Goal: Task Accomplishment & Management: Manage account settings

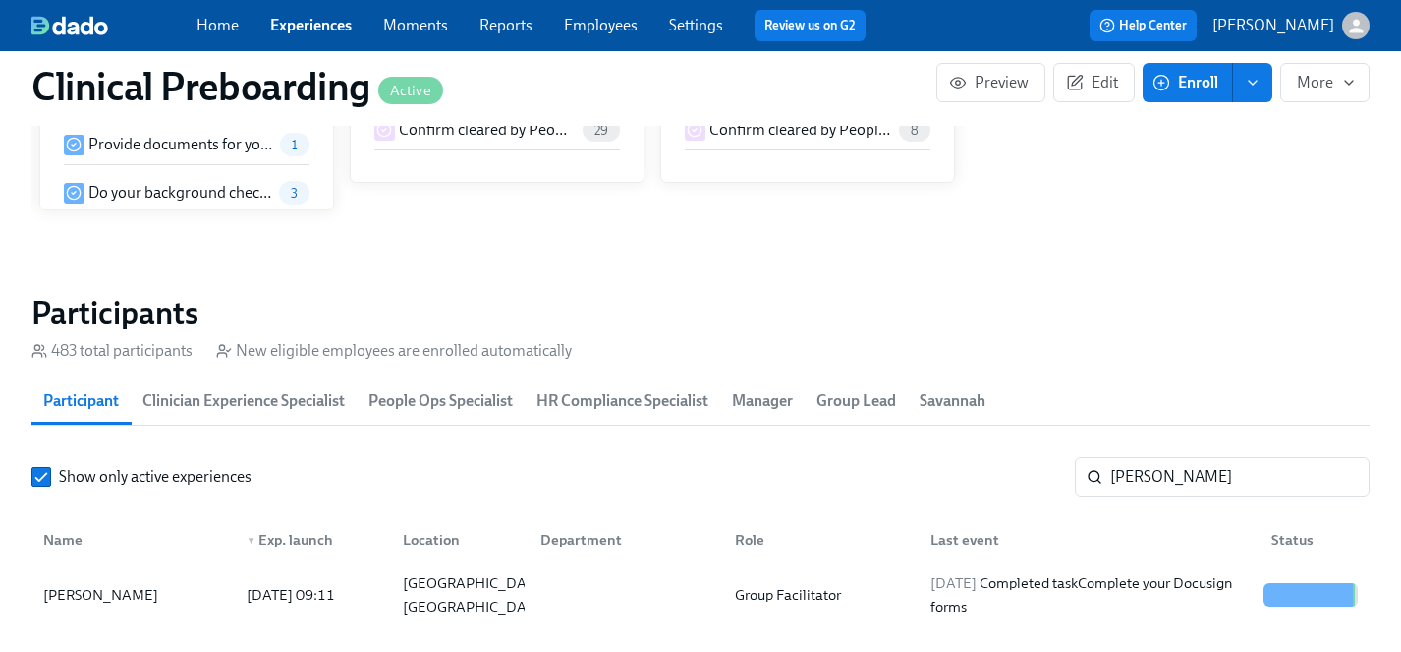
scroll to position [2049, 0]
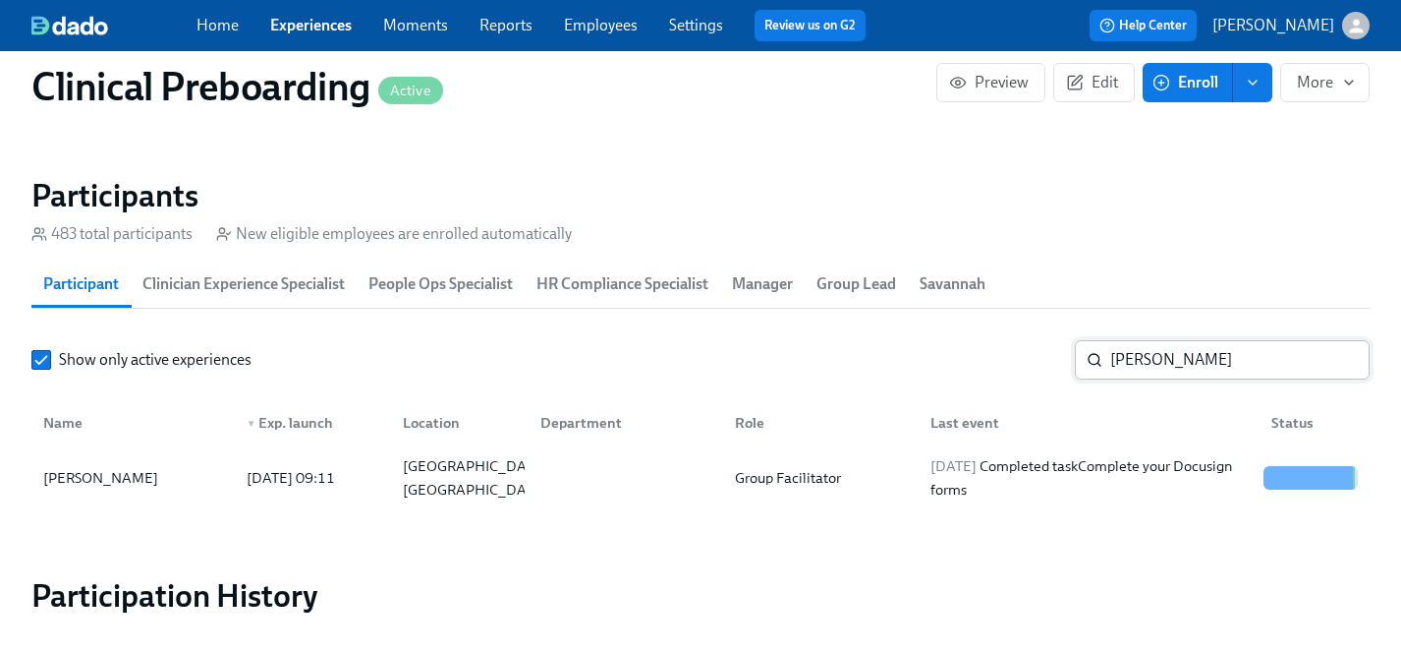
click at [1127, 365] on input "[PERSON_NAME]" at bounding box center [1240, 359] width 259 height 39
drag, startPoint x: 1170, startPoint y: 352, endPoint x: 894, endPoint y: 351, distance: 276.2
click at [894, 351] on div "Show only active experiences [PERSON_NAME] ​" at bounding box center [700, 359] width 1339 height 39
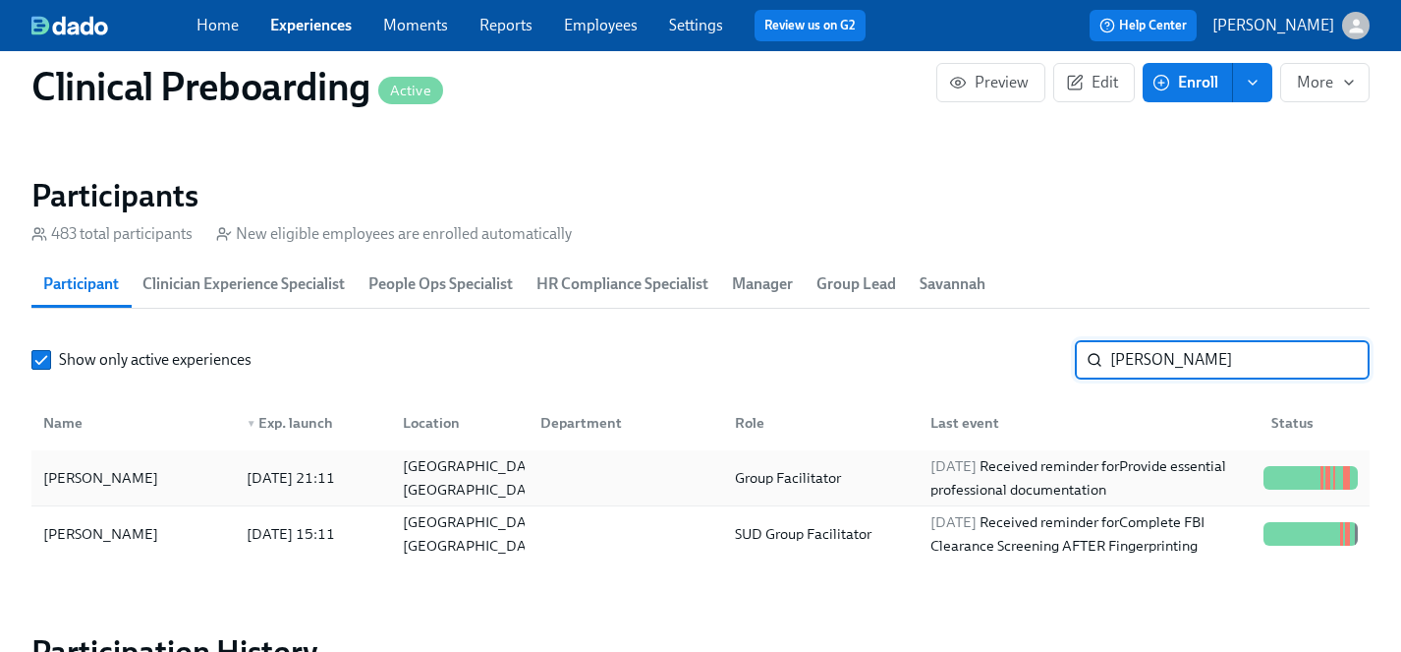
type input "[PERSON_NAME]"
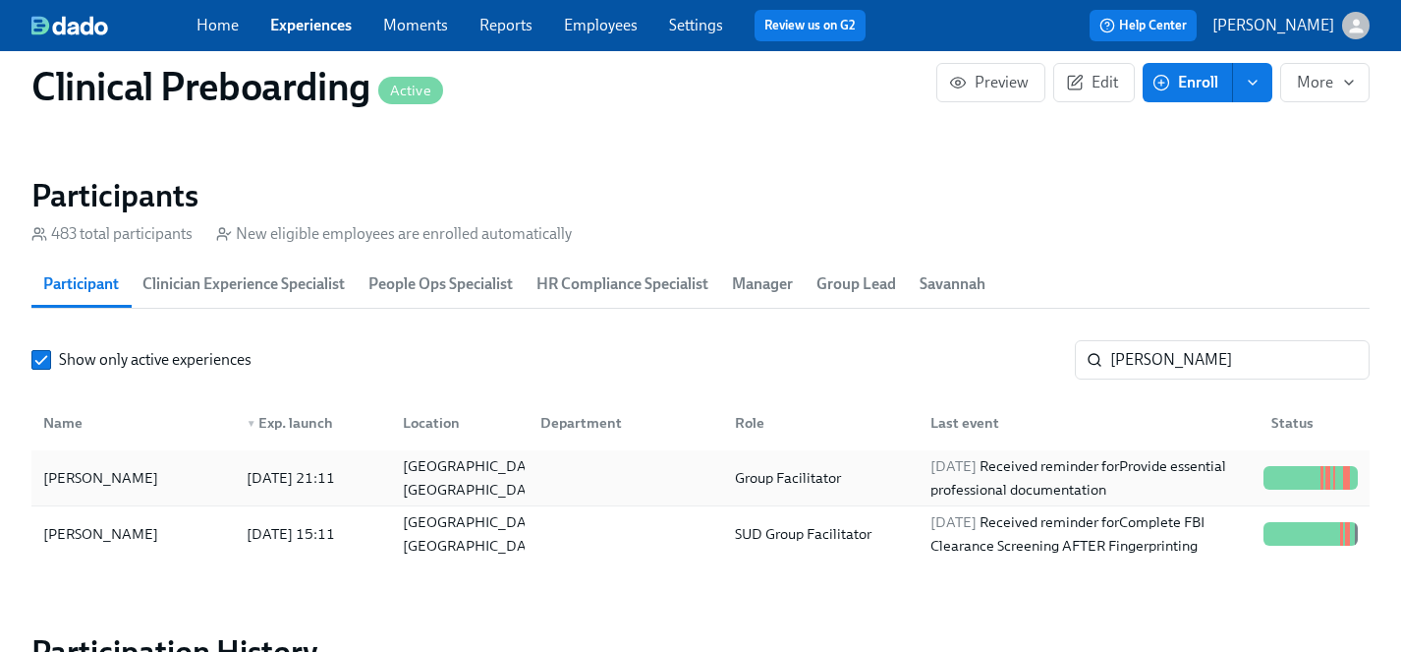
click at [105, 479] on div "[PERSON_NAME]" at bounding box center [100, 478] width 131 height 24
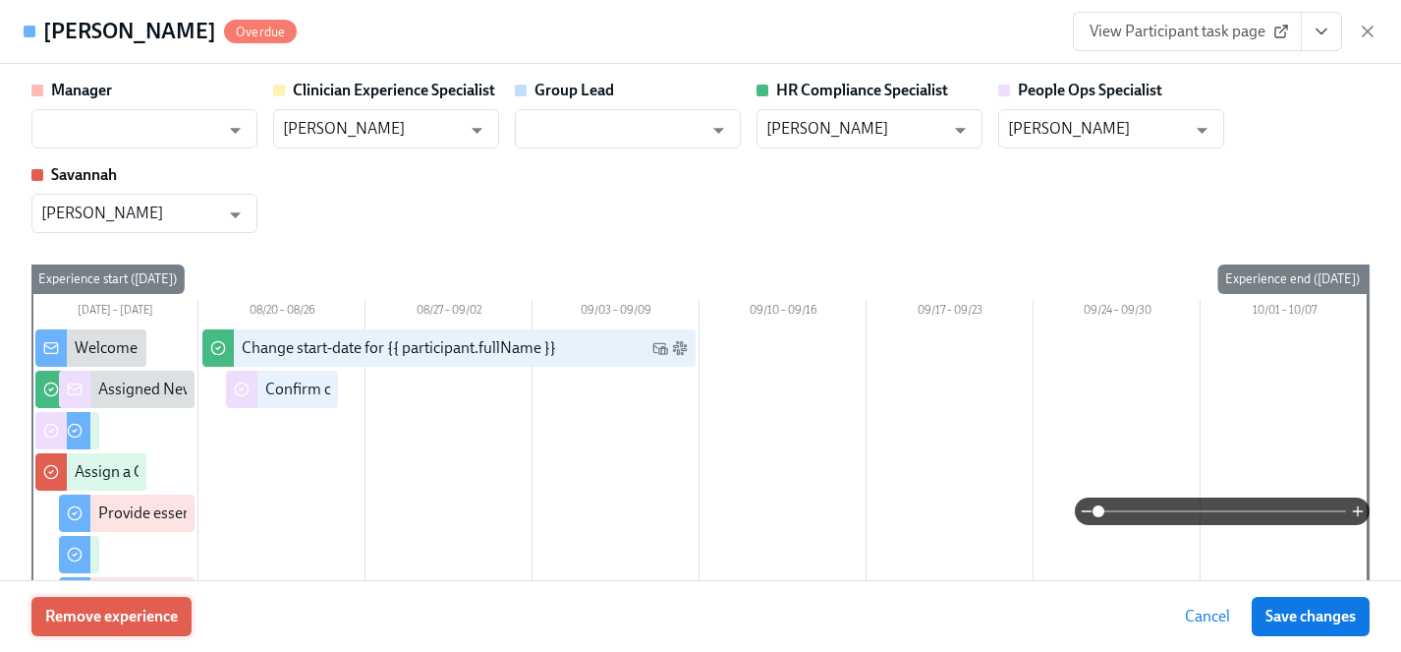
click at [130, 612] on span "Remove experience" at bounding box center [111, 616] width 133 height 20
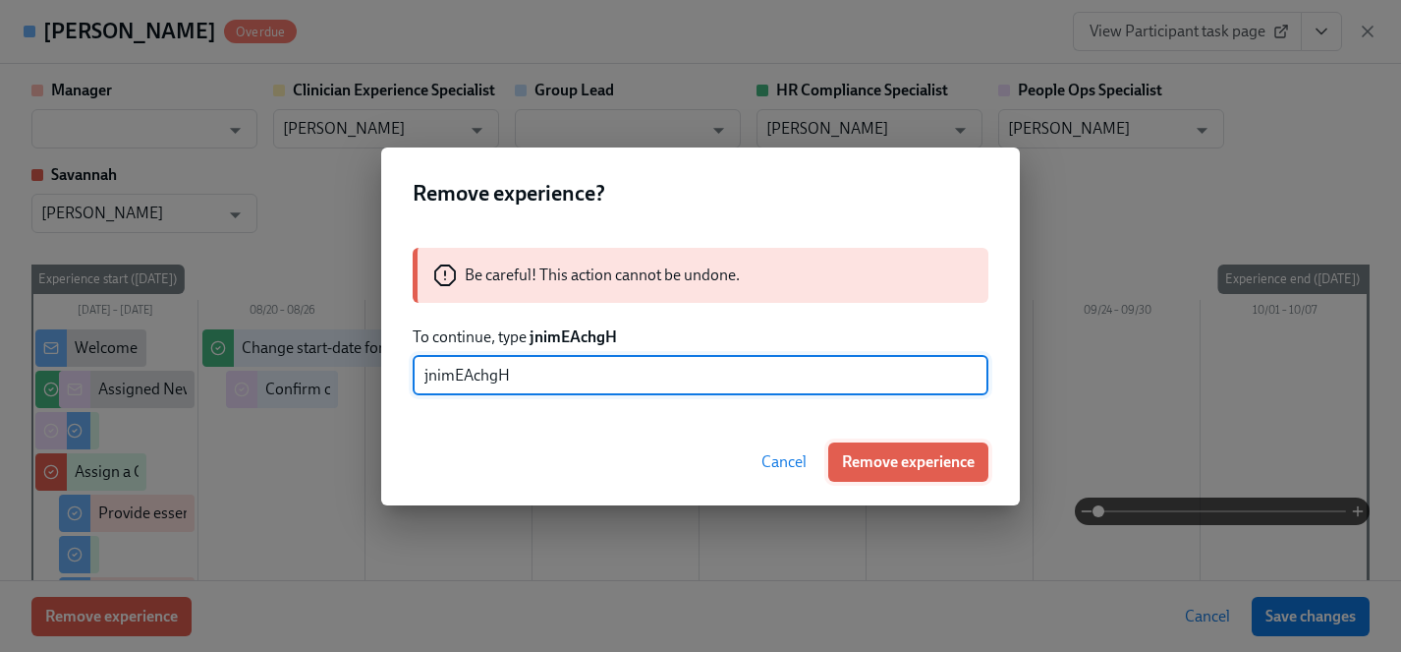
type input "jnimEAchgH"
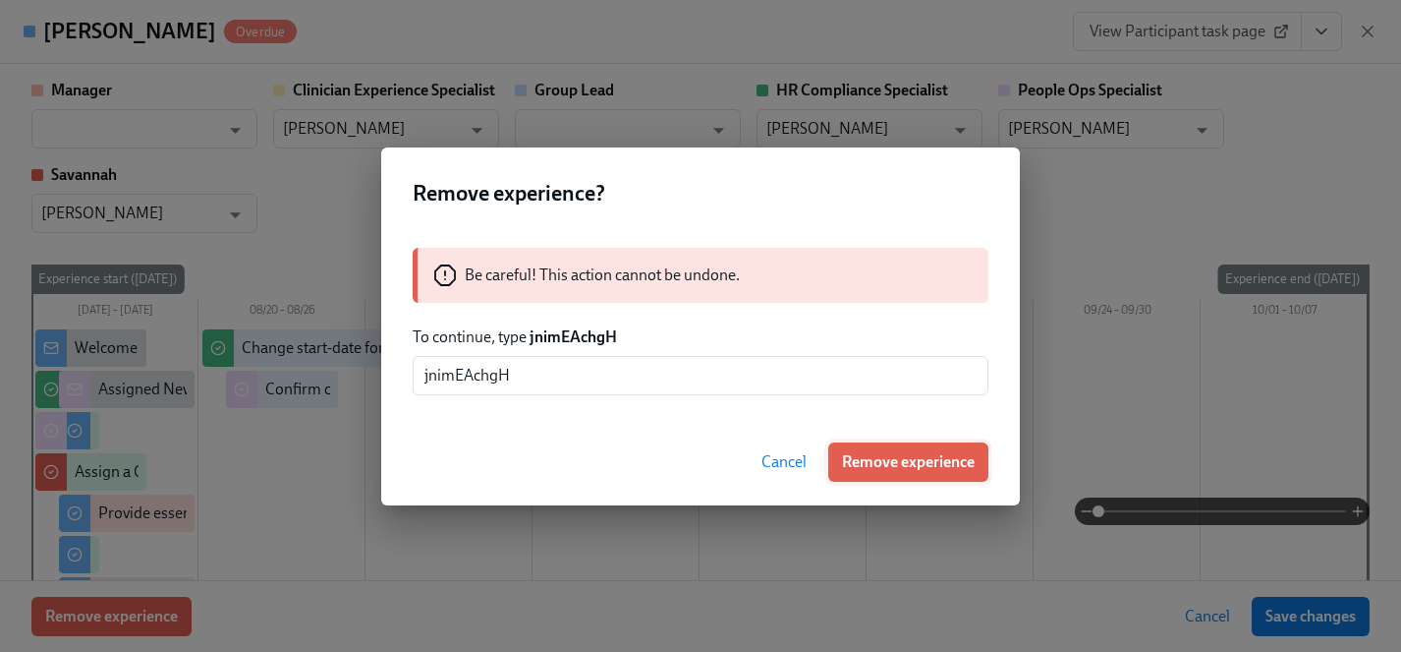
click at [945, 460] on span "Remove experience" at bounding box center [908, 462] width 133 height 20
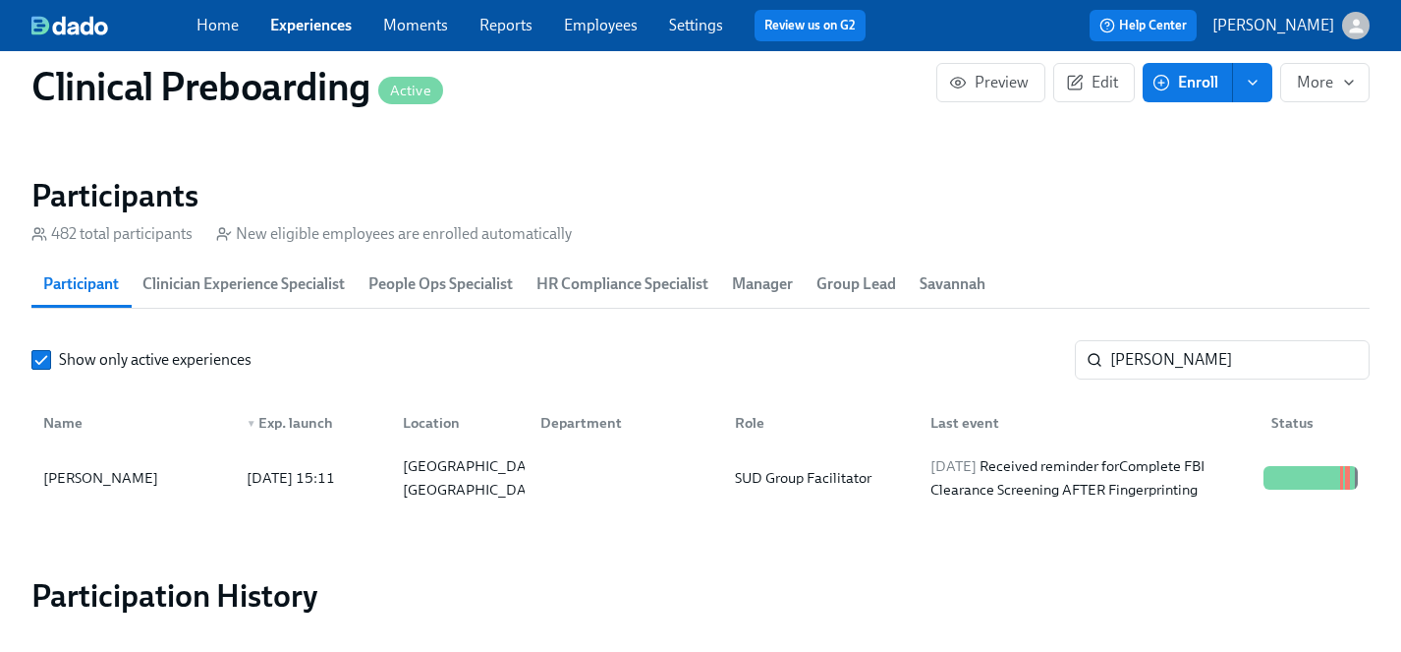
scroll to position [0, 23549]
